Goal: Communication & Community: Share content

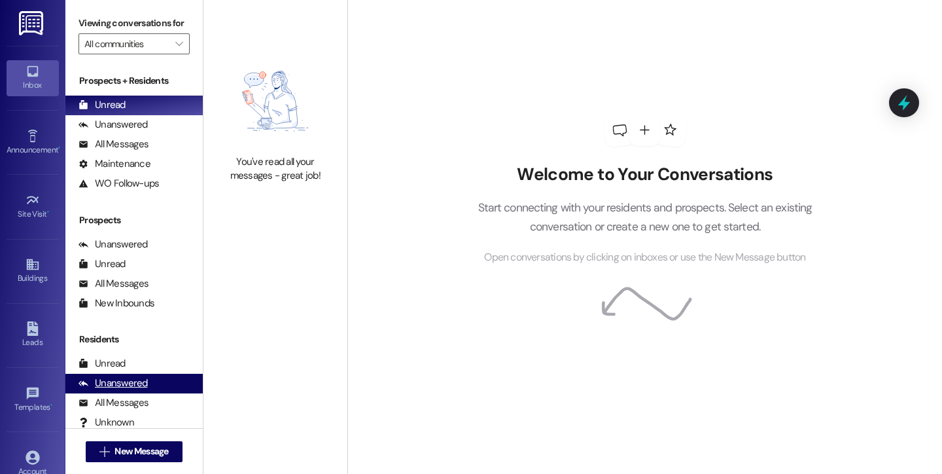
click at [143, 400] on div "Residents Unread (0) Unread: Any tenant messages you've yet to read will show u…" at bounding box center [133, 381] width 137 height 99
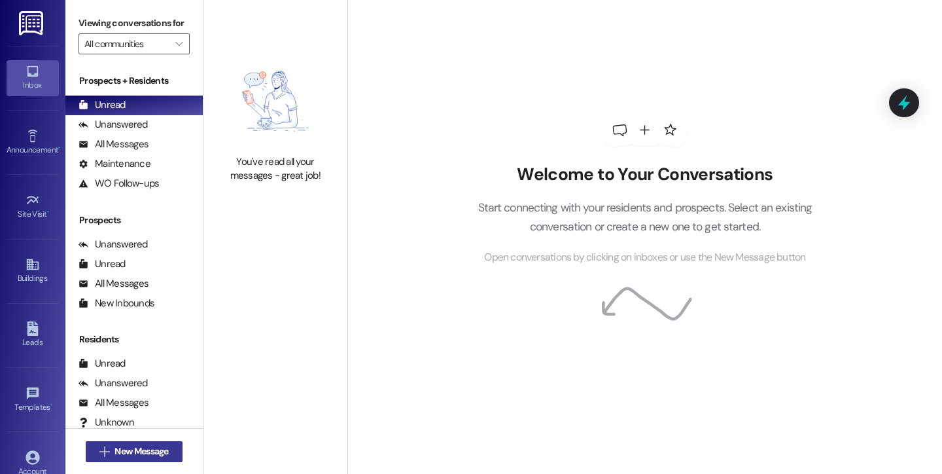
click at [122, 453] on span "New Message" at bounding box center [141, 451] width 54 height 14
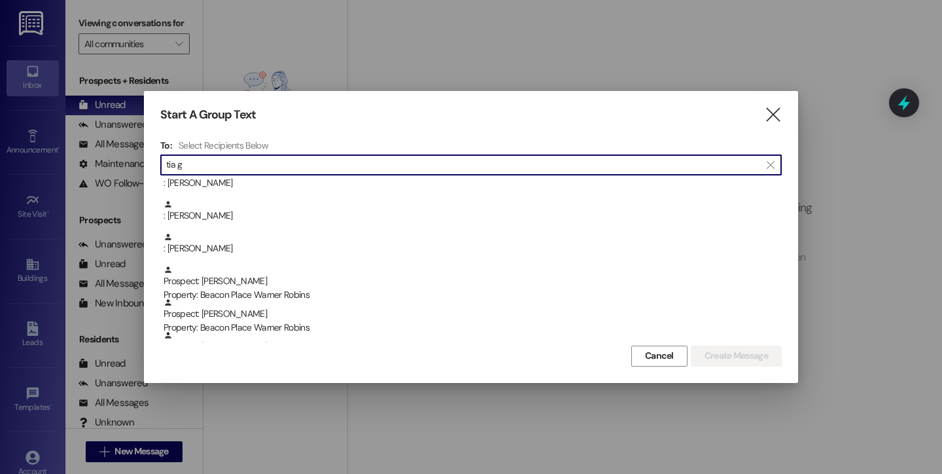
scroll to position [135, 0]
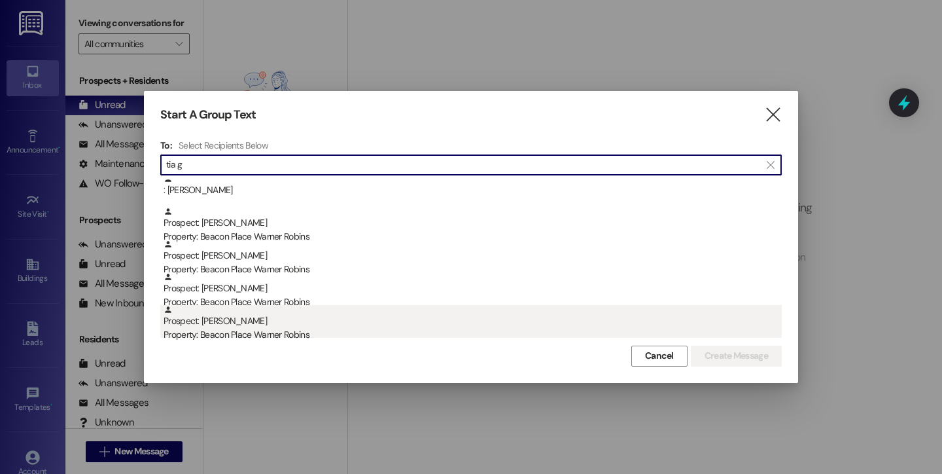
type input "tia g"
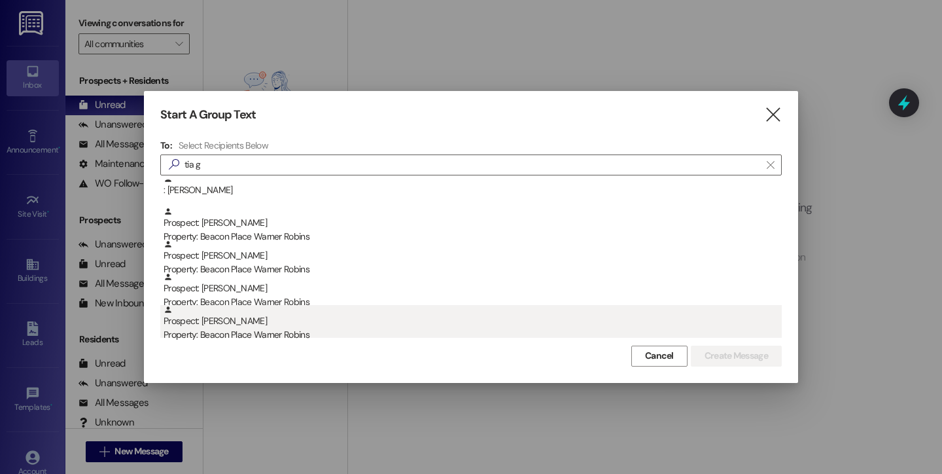
click at [266, 331] on div "Property: Beacon Place Warner Robins" at bounding box center [473, 335] width 618 height 14
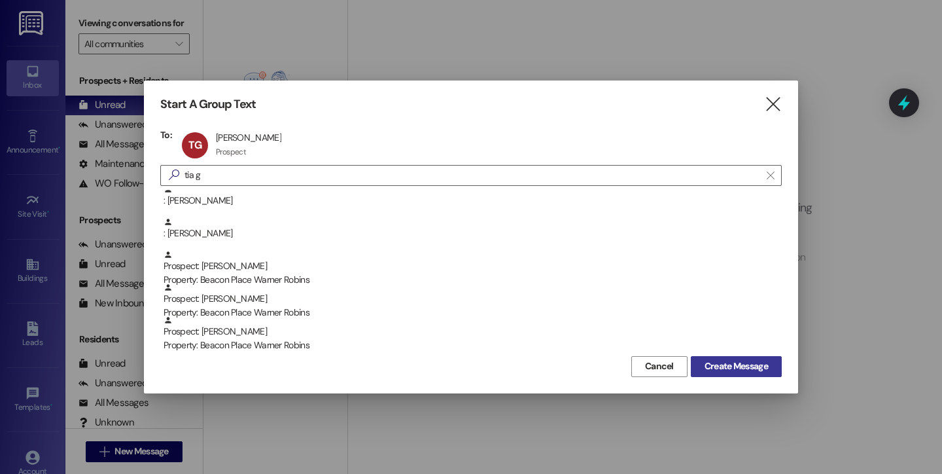
click at [760, 366] on span "Create Message" at bounding box center [736, 366] width 63 height 14
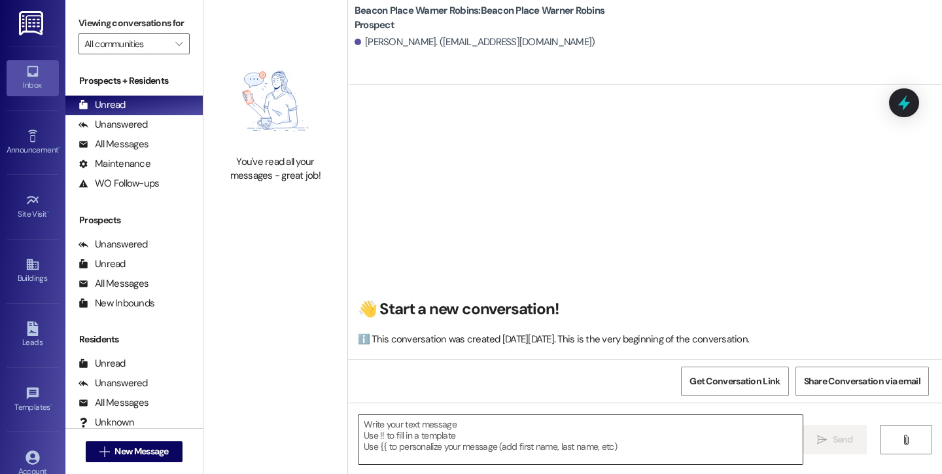
click at [419, 434] on textarea at bounding box center [580, 439] width 444 height 49
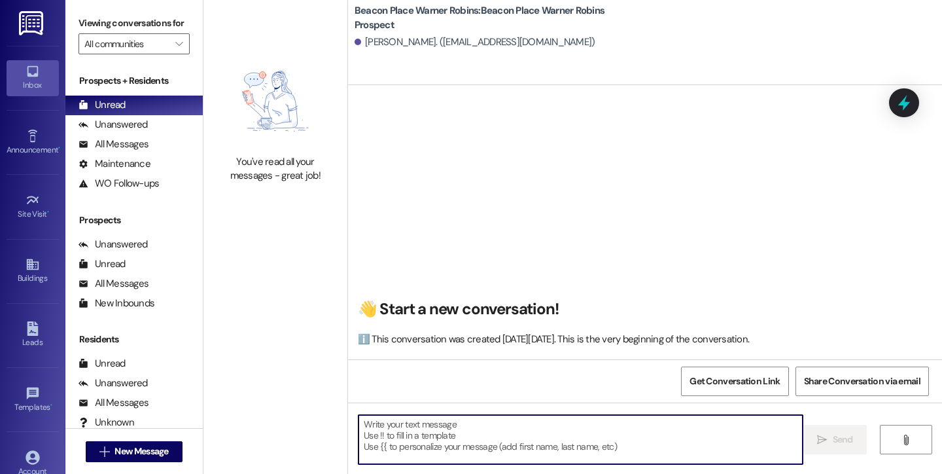
paste textarea "This is [PERSON_NAME] from Beacon Place Warner Robins. We are offering a specia…"
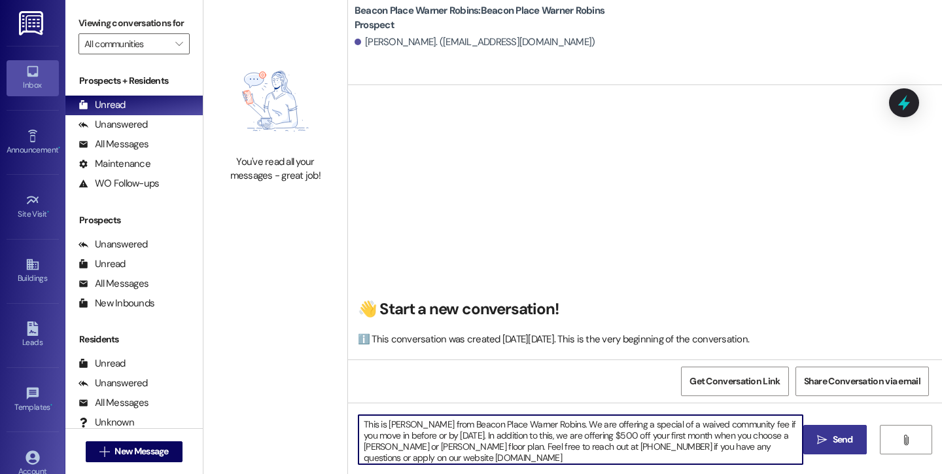
type textarea "This is [PERSON_NAME] from Beacon Place Warner Robins. We are offering a specia…"
click at [847, 438] on span "Send" at bounding box center [843, 439] width 20 height 14
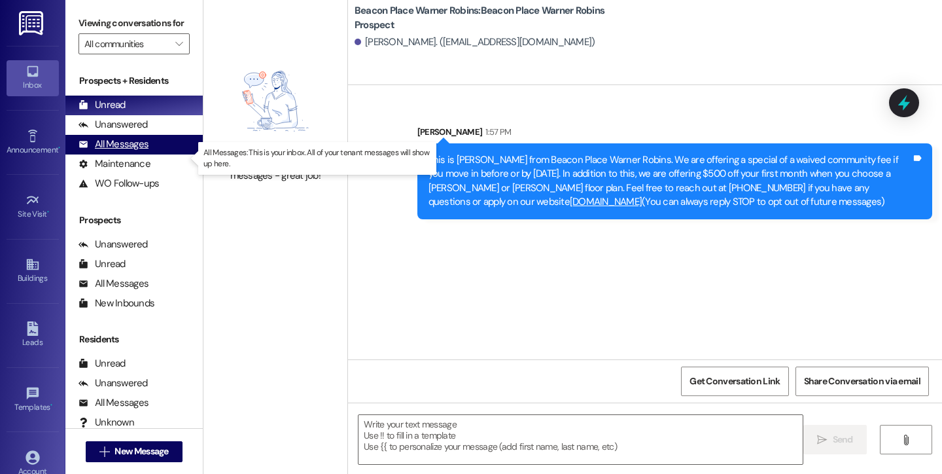
click at [103, 151] on div "All Messages" at bounding box center [114, 144] width 70 height 14
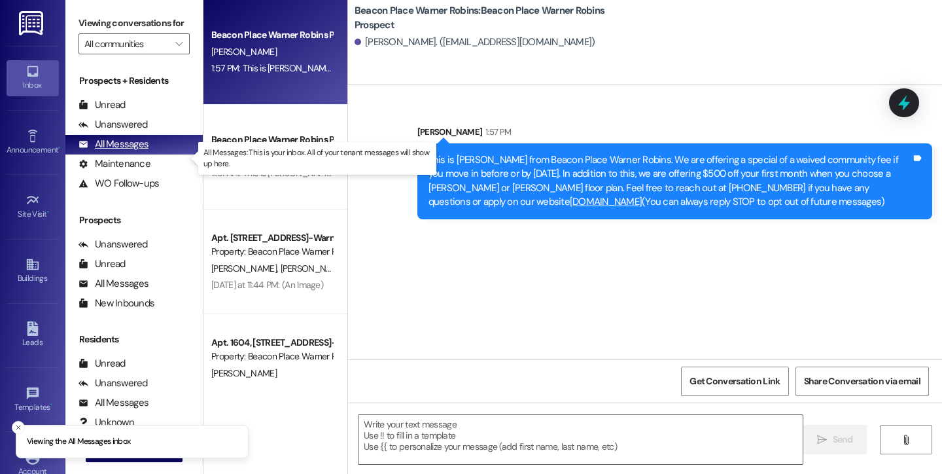
click at [113, 151] on div "All Messages" at bounding box center [114, 144] width 70 height 14
